Goal: Obtain resource: Download file/media

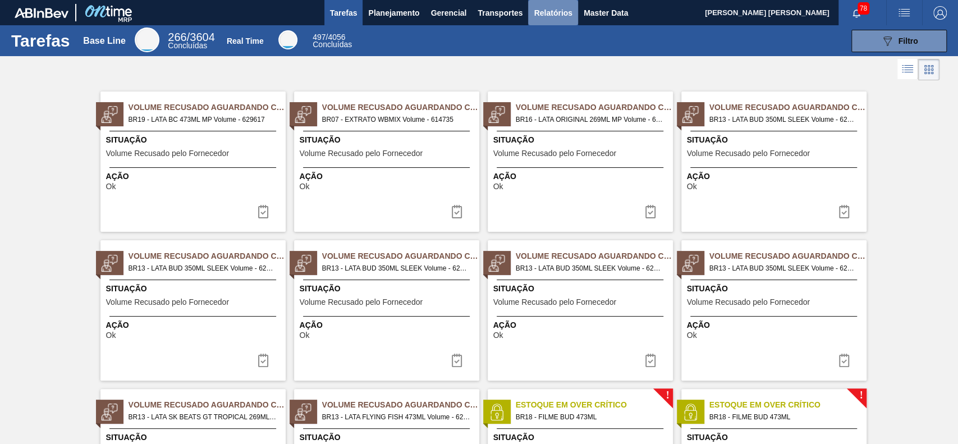
click at [550, 6] on span "Relatórios" at bounding box center [553, 12] width 38 height 13
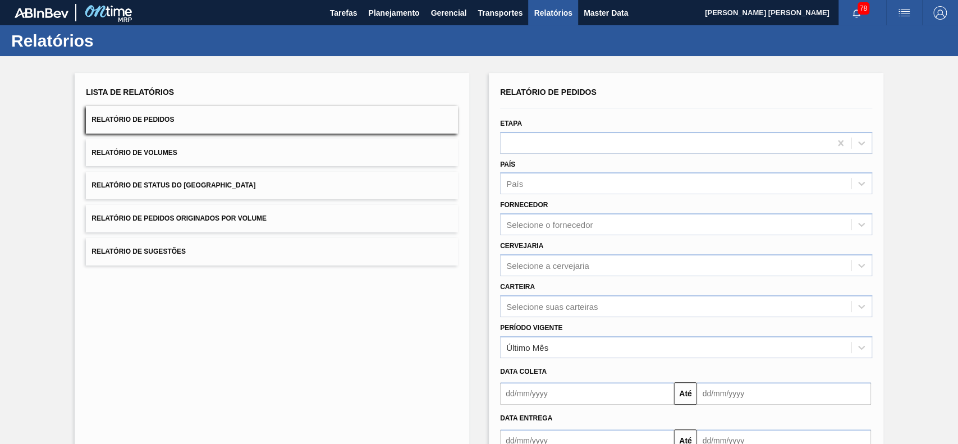
click at [212, 188] on span "Relatório de Status do [GEOGRAPHIC_DATA]" at bounding box center [173, 185] width 164 height 8
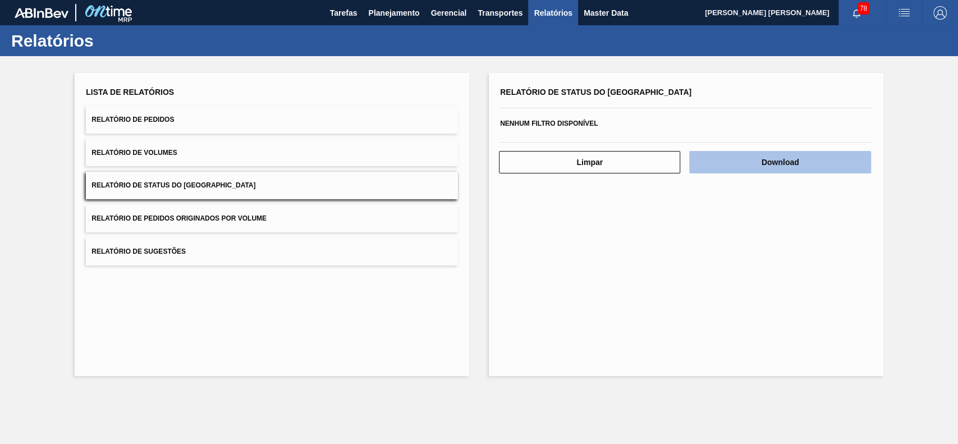
click at [767, 159] on button "Download" at bounding box center [779, 162] width 181 height 22
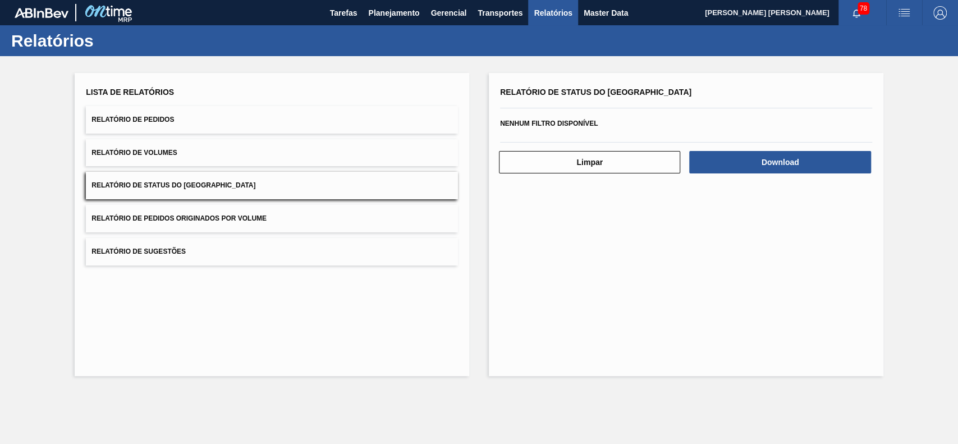
click at [332, 120] on button "Relatório de Pedidos" at bounding box center [272, 120] width 372 height 28
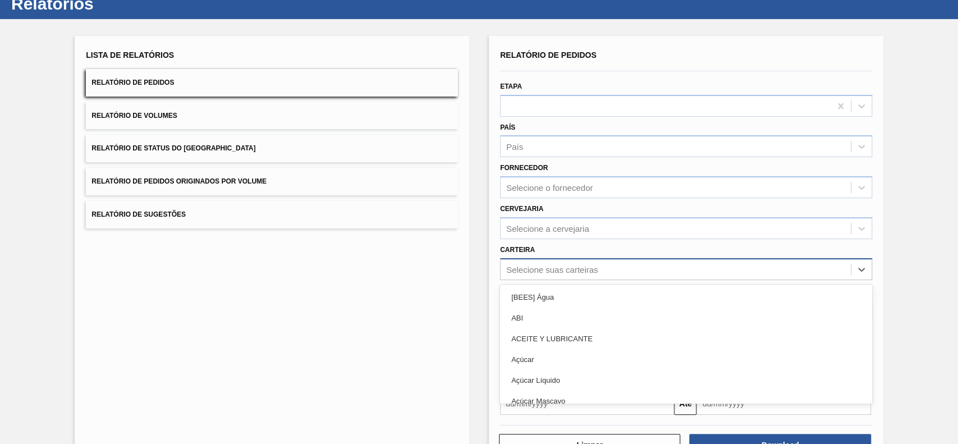
click at [551, 280] on div "option [BEES] Água focused, 1 of 101. 101 results available. Use Up and Down to…" at bounding box center [686, 269] width 372 height 22
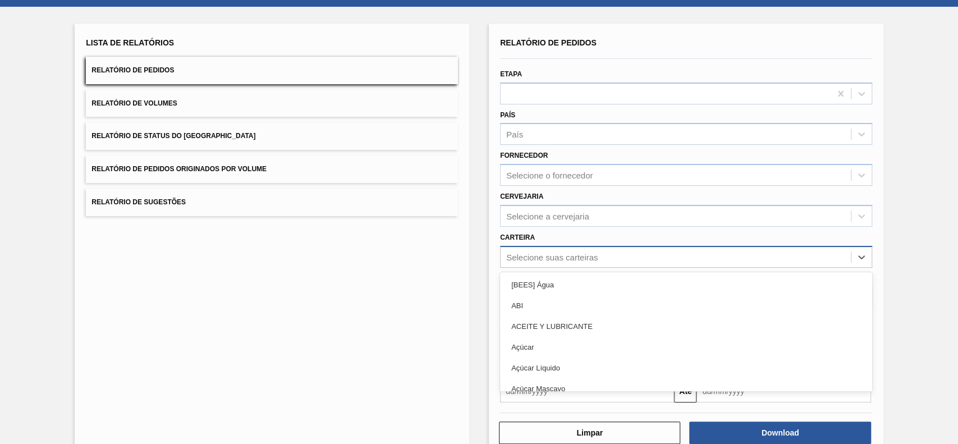
scroll to position [49, 0]
type input "lú"
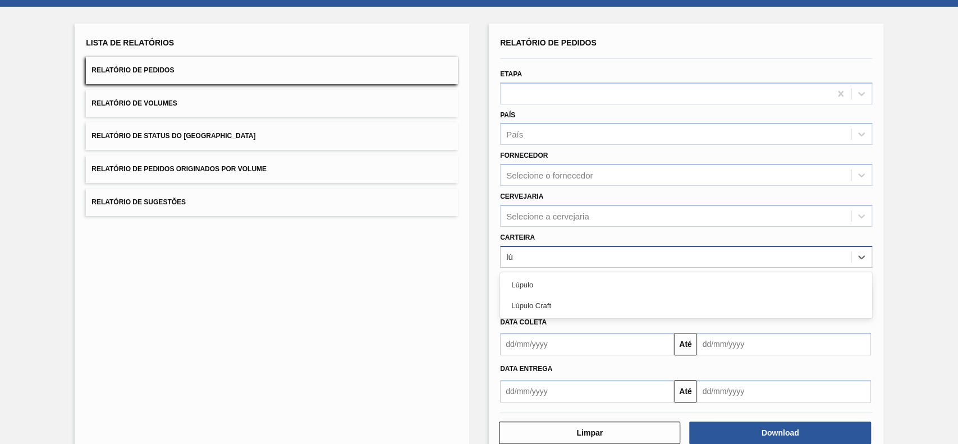
click at [551, 302] on div "Lúpulo Craft" at bounding box center [686, 305] width 372 height 21
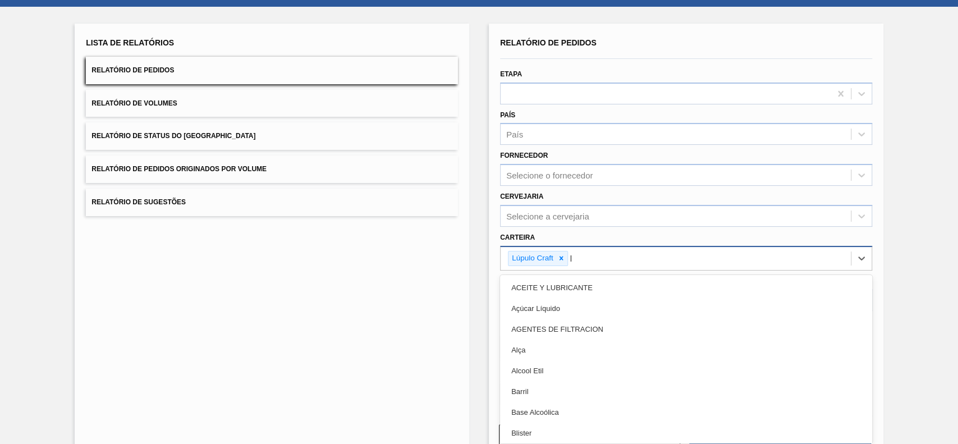
type input "lú"
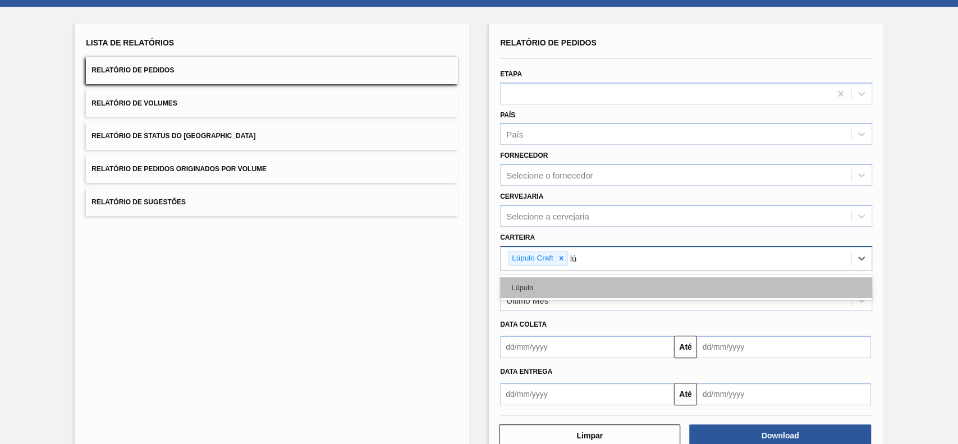
click at [568, 286] on div "Lúpulo" at bounding box center [686, 287] width 372 height 21
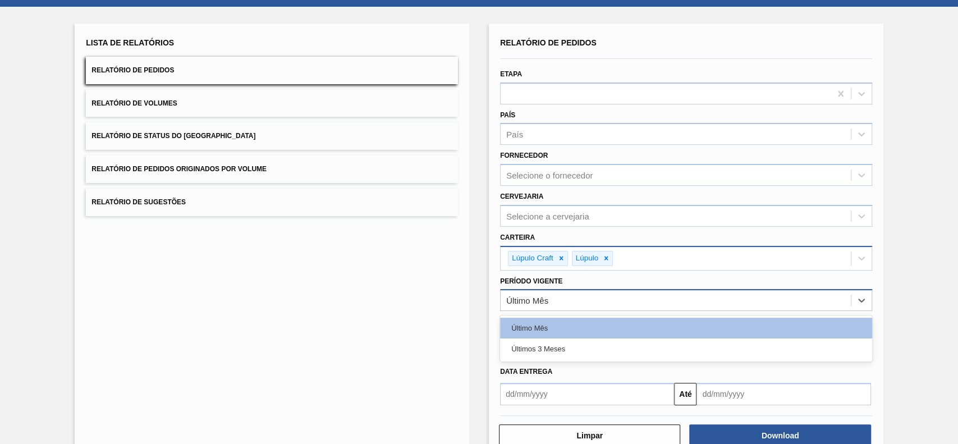
click at [567, 298] on div "Último Mês" at bounding box center [676, 300] width 350 height 16
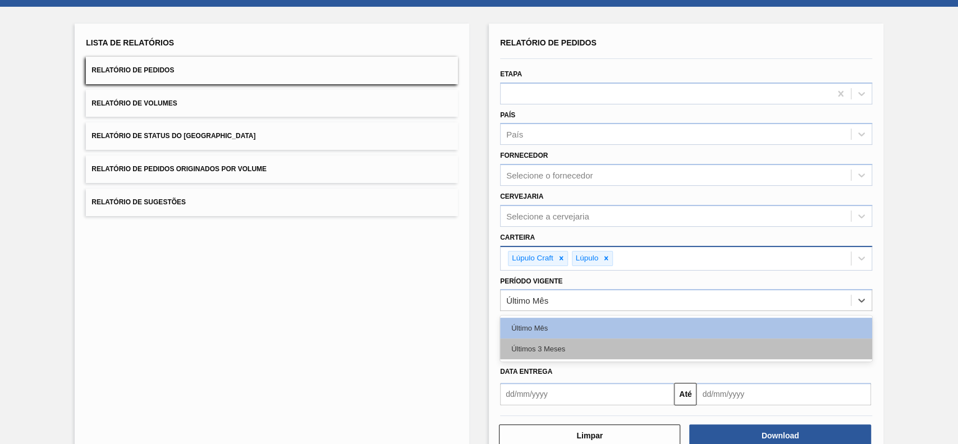
click at [548, 345] on div "Últimos 3 Meses" at bounding box center [686, 348] width 372 height 21
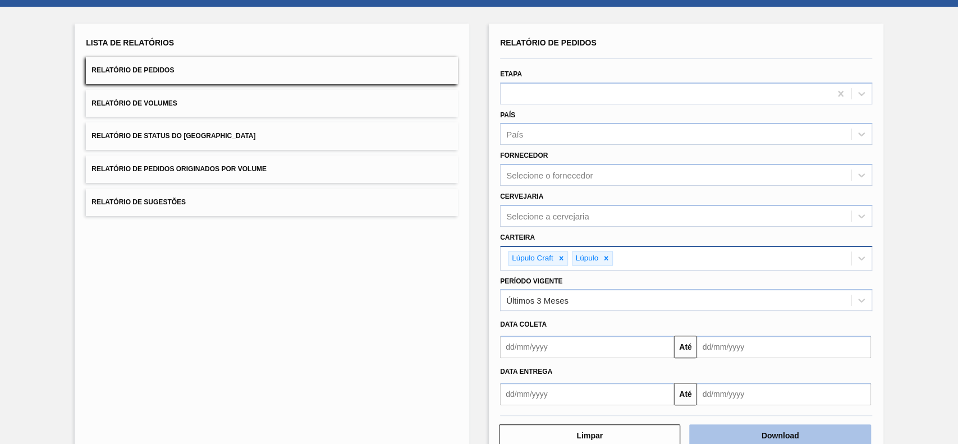
click at [776, 424] on button "Download" at bounding box center [779, 435] width 181 height 22
